Goal: Download file/media

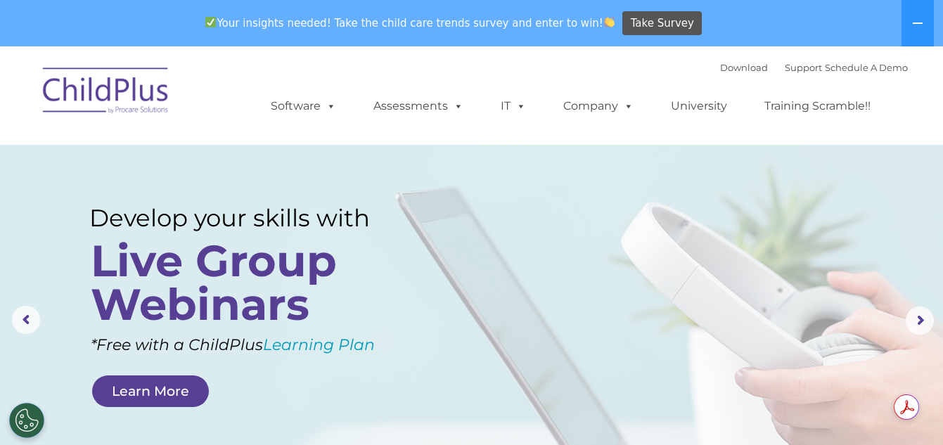
select select "MEDIUM"
click at [716, 96] on link "University" at bounding box center [699, 106] width 84 height 28
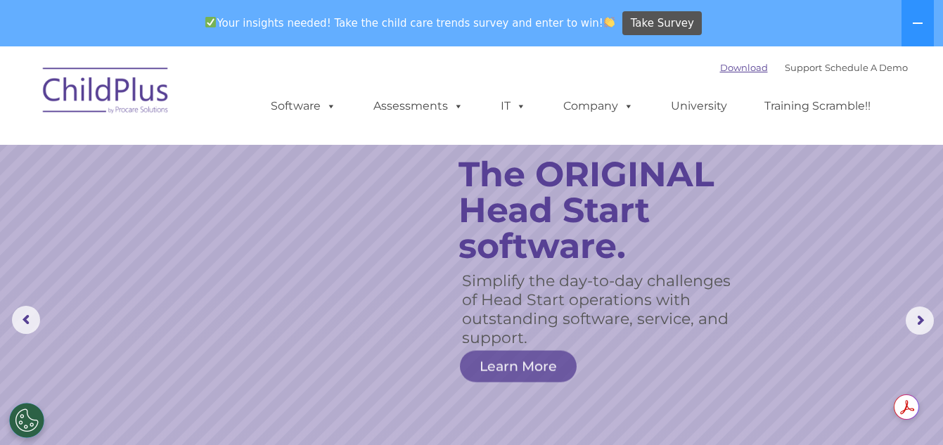
click at [720, 65] on link "Download" at bounding box center [744, 67] width 48 height 11
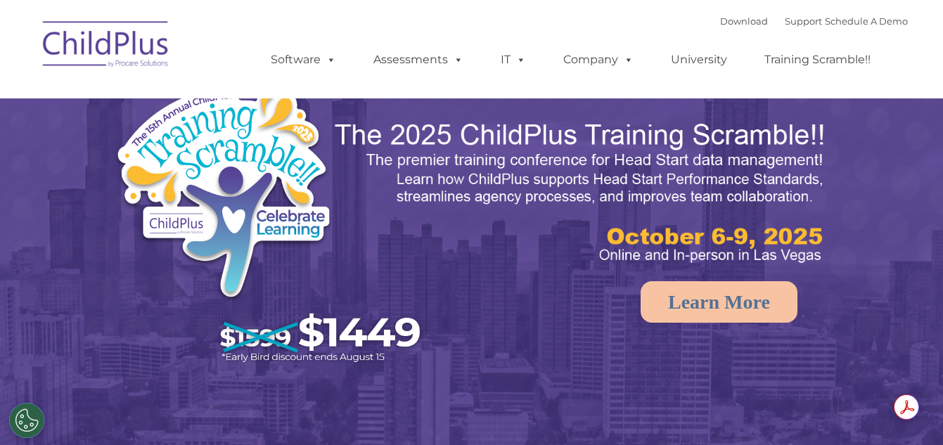
select select "MEDIUM"
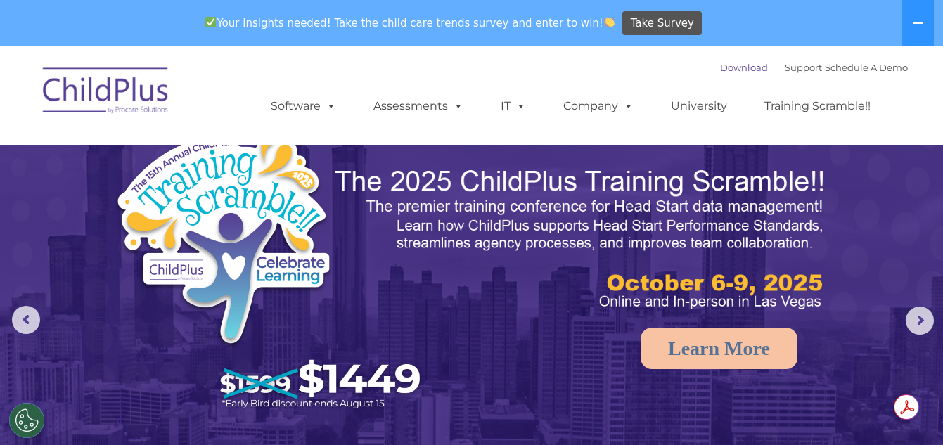
click at [731, 68] on link "Download" at bounding box center [744, 67] width 48 height 11
